Goal: Information Seeking & Learning: Learn about a topic

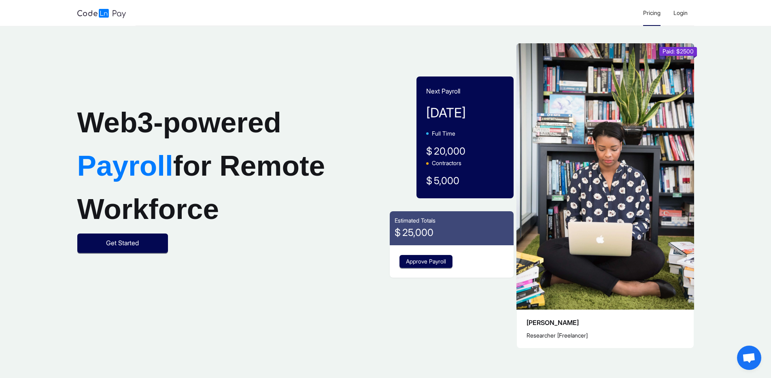
click at [642, 8] on li "Pricing" at bounding box center [651, 13] width 30 height 26
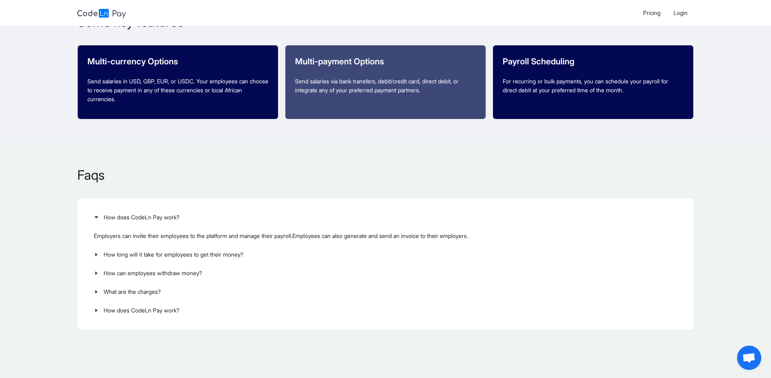
scroll to position [933, 0]
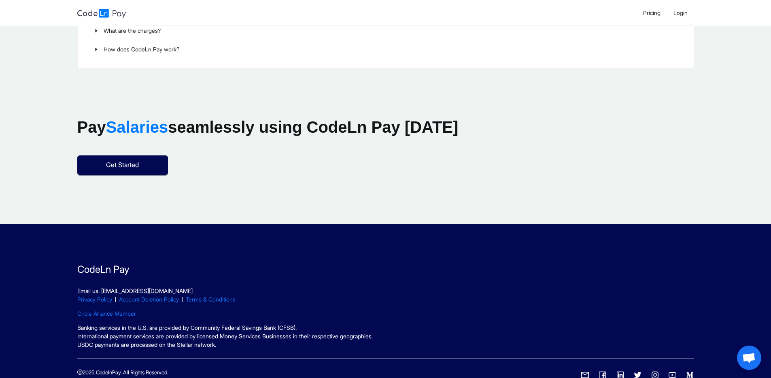
scroll to position [1201, 0]
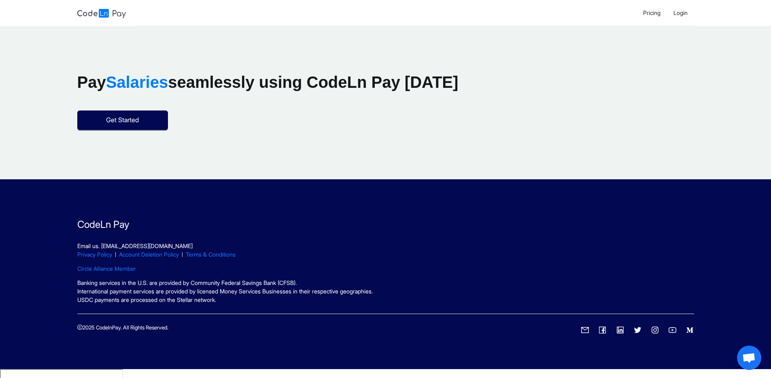
drag, startPoint x: 168, startPoint y: 298, endPoint x: 219, endPoint y: 294, distance: 51.1
click at [172, 299] on span "Banking services in the U.S. are provided by Community Federal Savings Bank (CF…" at bounding box center [224, 291] width 295 height 24
drag, startPoint x: 219, startPoint y: 294, endPoint x: 272, endPoint y: 296, distance: 53.0
click at [254, 297] on span "Banking services in the U.S. are provided by Community Federal Savings Bank (CF…" at bounding box center [224, 291] width 295 height 24
click at [235, 313] on section "CodeLn Pay Email us. [EMAIL_ADDRESS][DOMAIN_NAME] Privacy Policy Account Deleti…" at bounding box center [385, 277] width 617 height 120
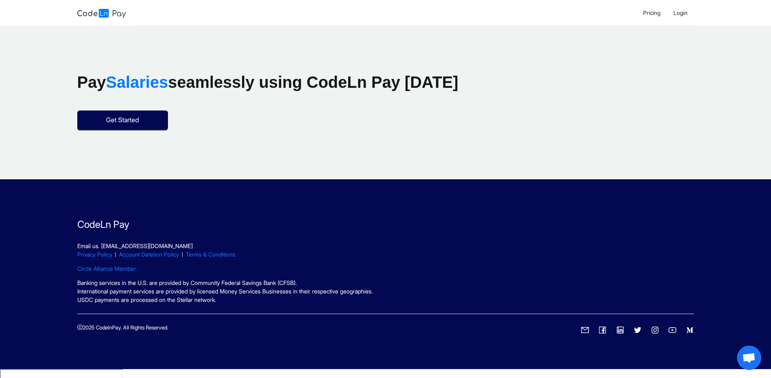
click at [0, 369] on div at bounding box center [0, 369] width 0 height 0
